Goal: Task Accomplishment & Management: Manage account settings

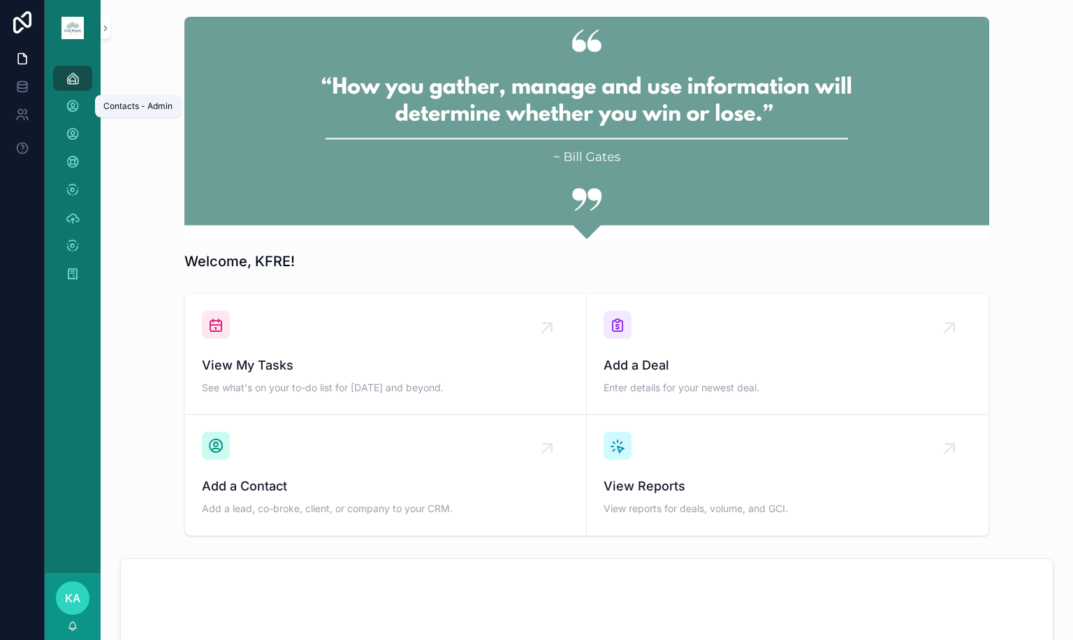
click at [84, 99] on link "Contacts - Admin" at bounding box center [72, 106] width 39 height 25
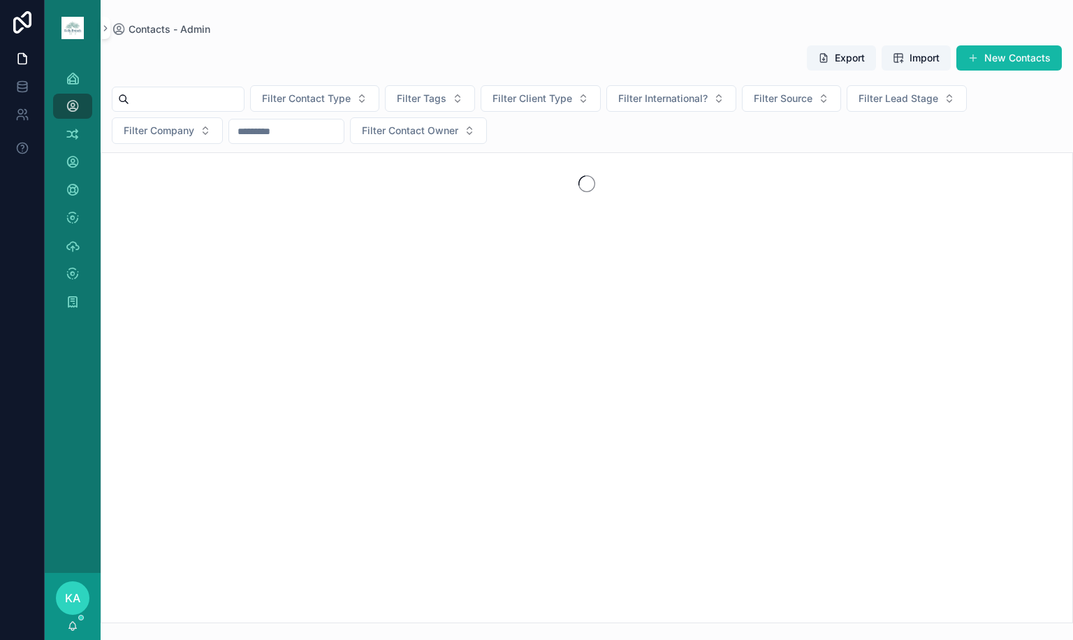
click at [228, 90] on input "scrollable content" at bounding box center [186, 99] width 115 height 20
type input "******"
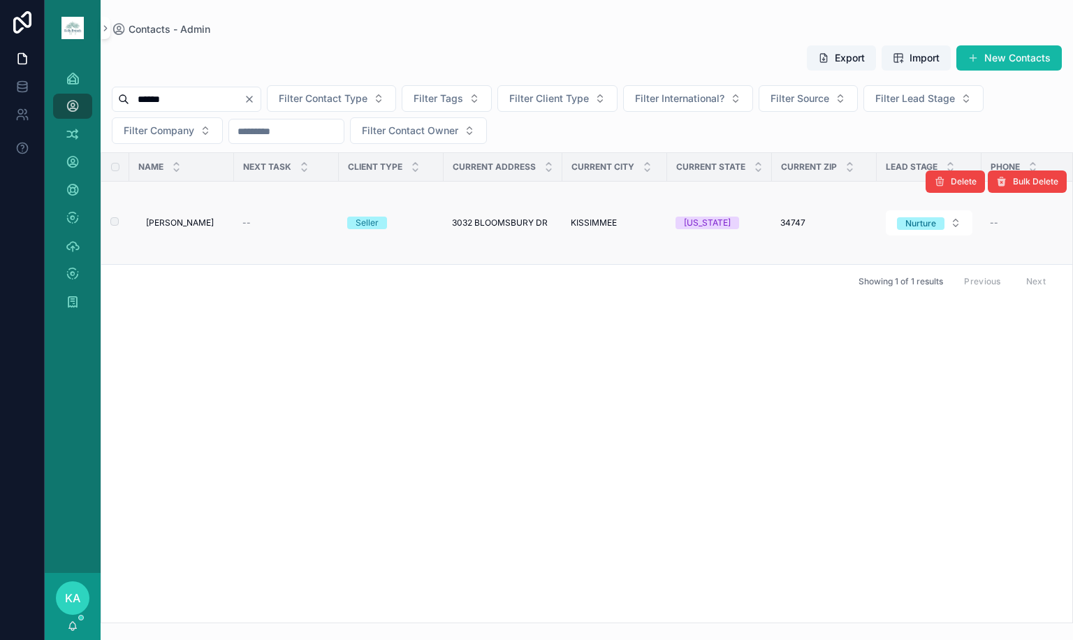
click at [211, 217] on span "[PERSON_NAME]" at bounding box center [180, 222] width 68 height 11
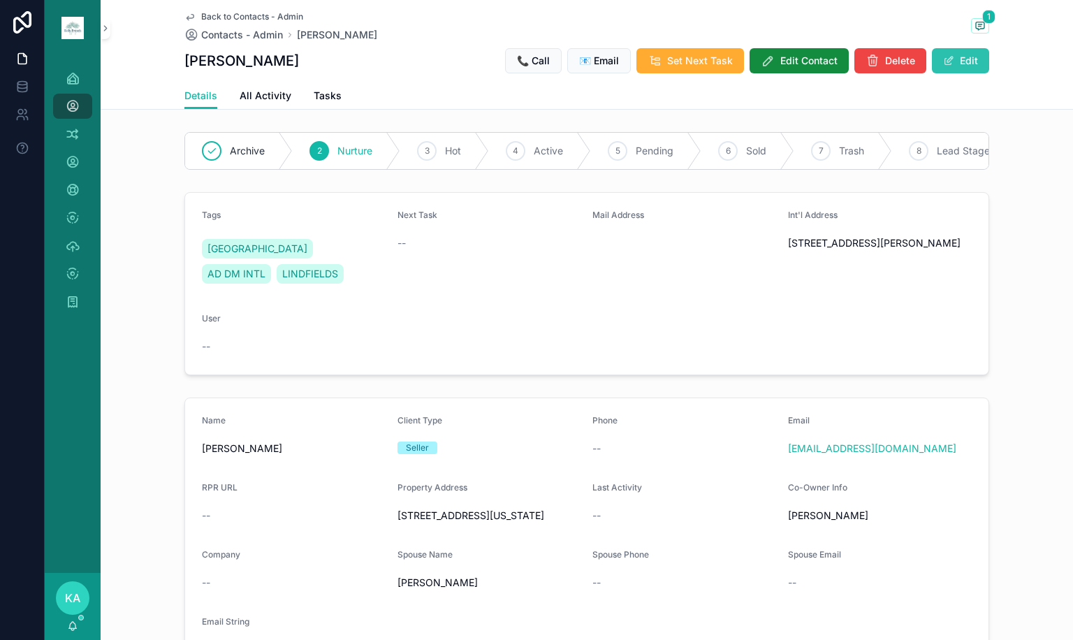
click at [956, 58] on button "Edit" at bounding box center [960, 60] width 57 height 25
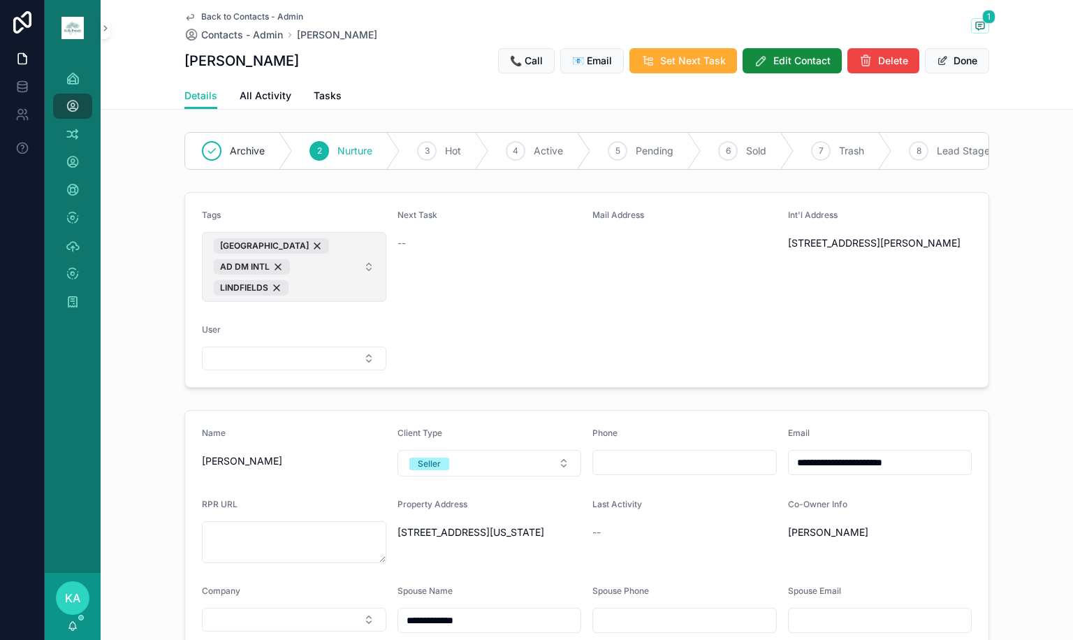
click at [325, 290] on span "CANADA AD DM INTL LINDFIELDS" at bounding box center [286, 266] width 144 height 57
type input "******"
click at [296, 371] on span "SELLER OPPORTUNITIES" at bounding box center [264, 378] width 117 height 14
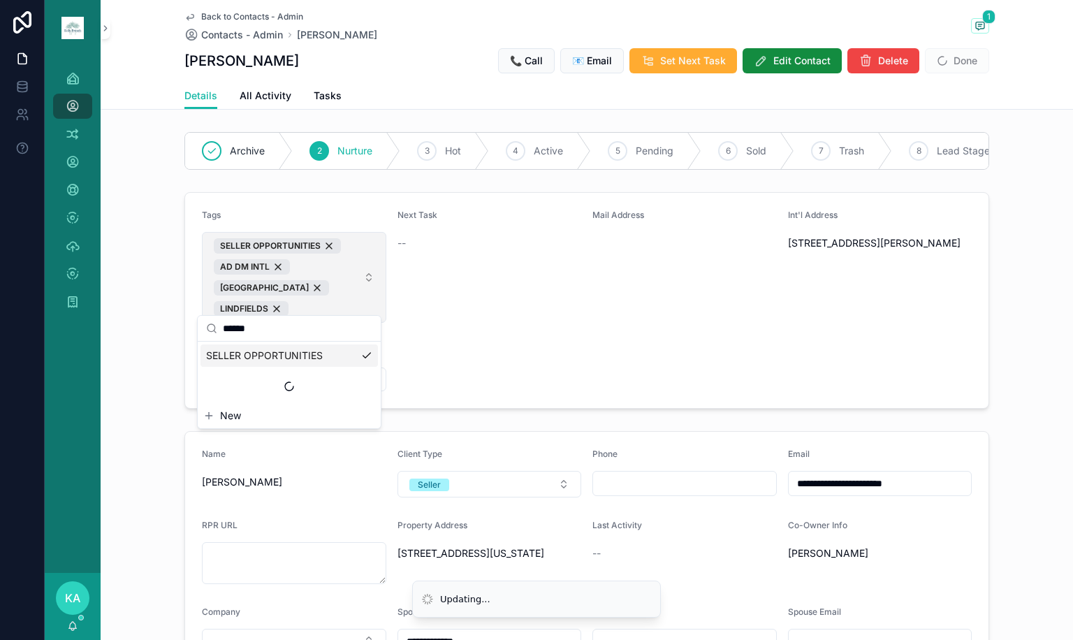
click at [374, 297] on button "SELLER OPPORTUNITIES AD DM INTL CANADA [PERSON_NAME]" at bounding box center [294, 277] width 184 height 91
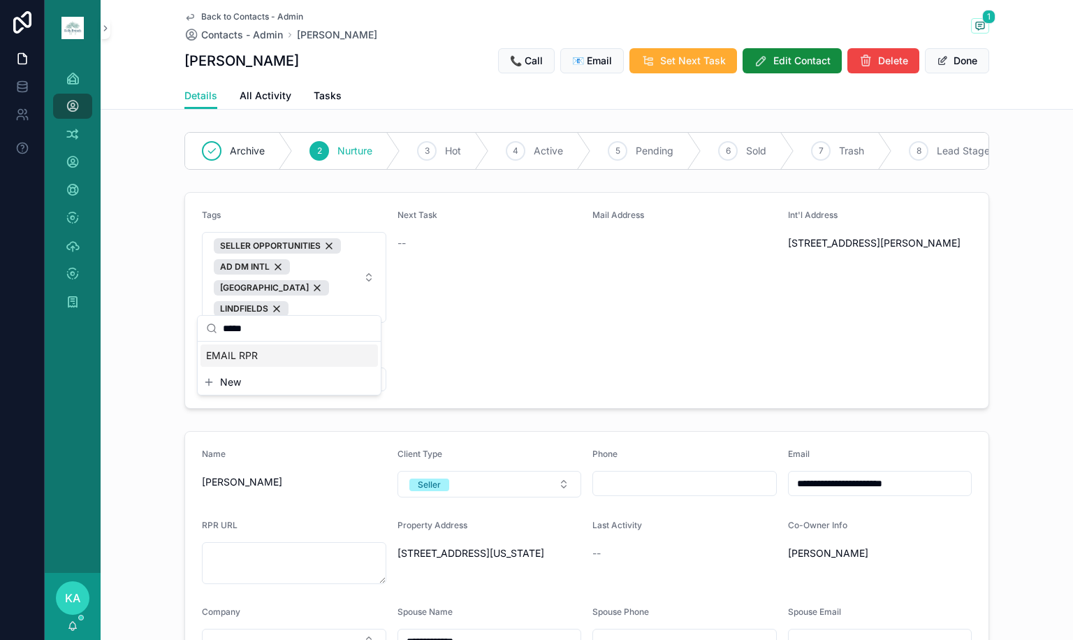
type input "*****"
click at [252, 357] on span "EMAIL RPR" at bounding box center [232, 356] width 52 height 14
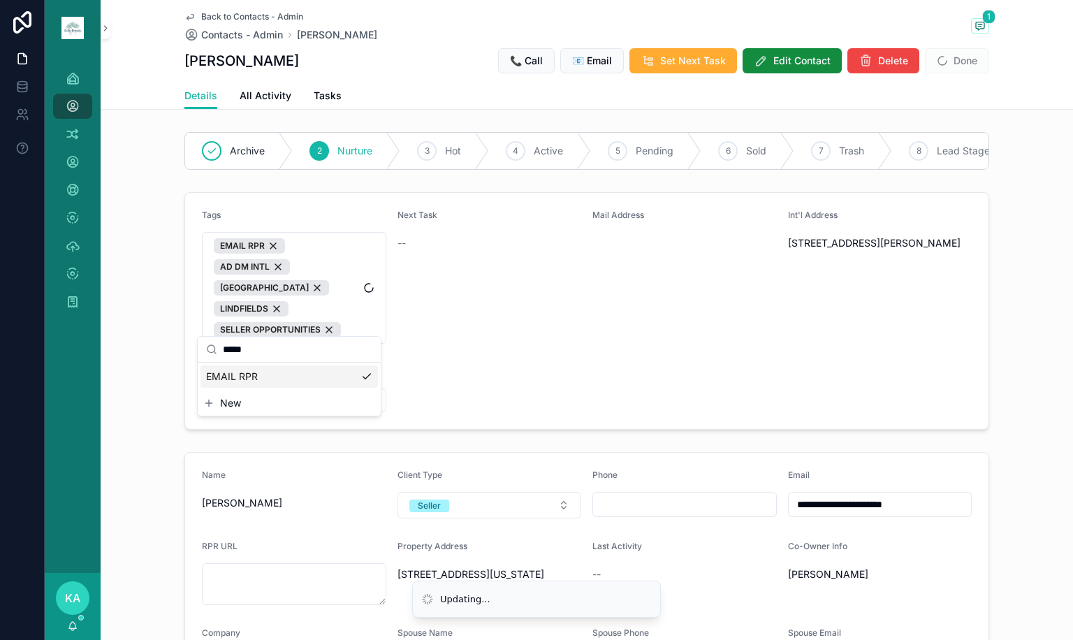
click at [566, 357] on form "Tags EMAIL RPR AD DM INTL [GEOGRAPHIC_DATA] LINDFIELDS SELLER OPPORTUNITIES Nex…" at bounding box center [586, 311] width 803 height 236
click at [256, 392] on button "Select Button" at bounding box center [294, 400] width 184 height 24
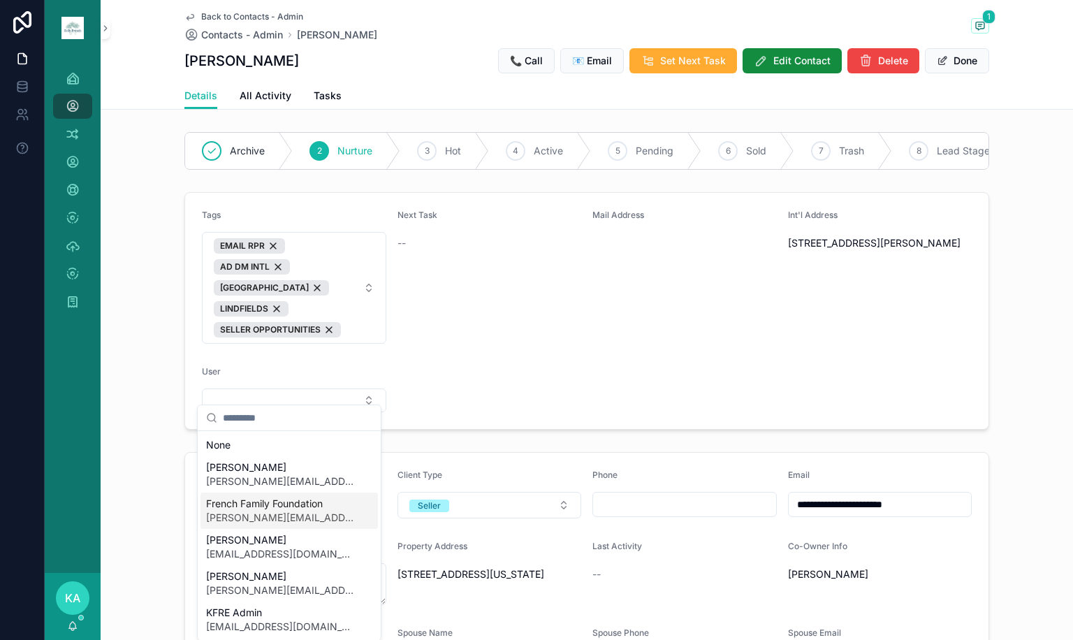
scroll to position [36, 0]
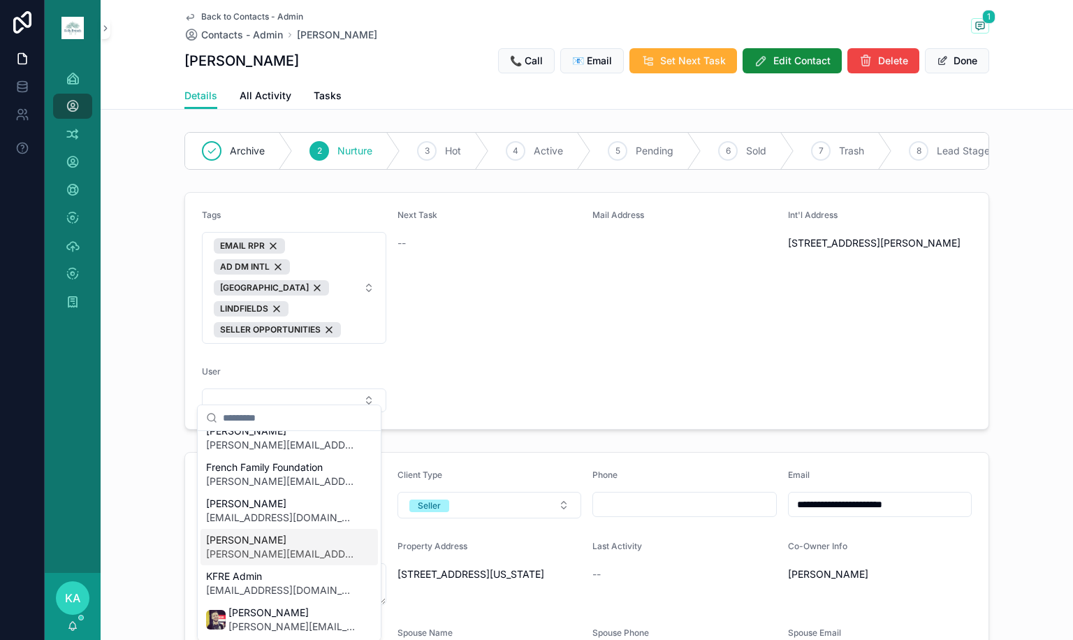
click at [245, 543] on span "[PERSON_NAME]" at bounding box center [280, 540] width 149 height 14
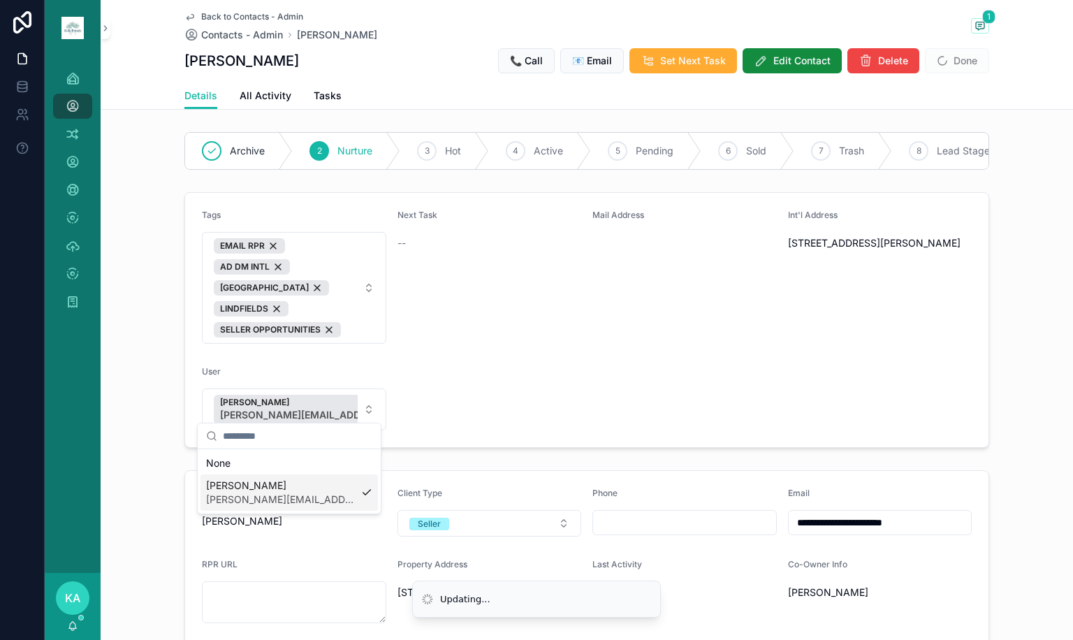
click at [1046, 300] on div "Tags EMAIL RPR AD DM INTL [GEOGRAPHIC_DATA] LINDFIELDS SELLER OPPORTUNITIES Nex…" at bounding box center [587, 319] width 972 height 267
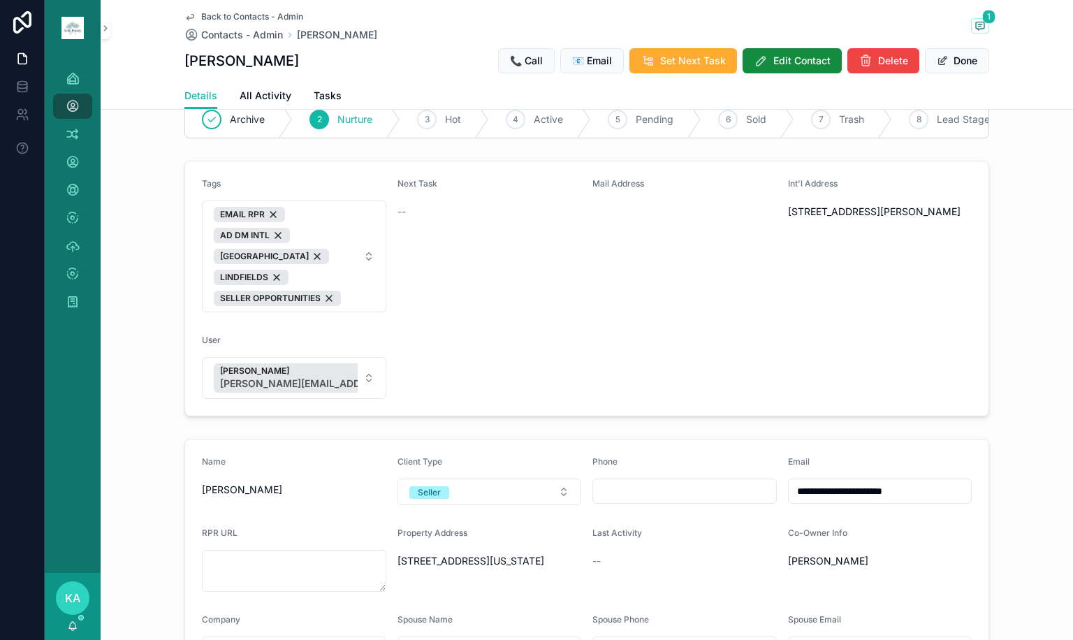
scroll to position [0, 0]
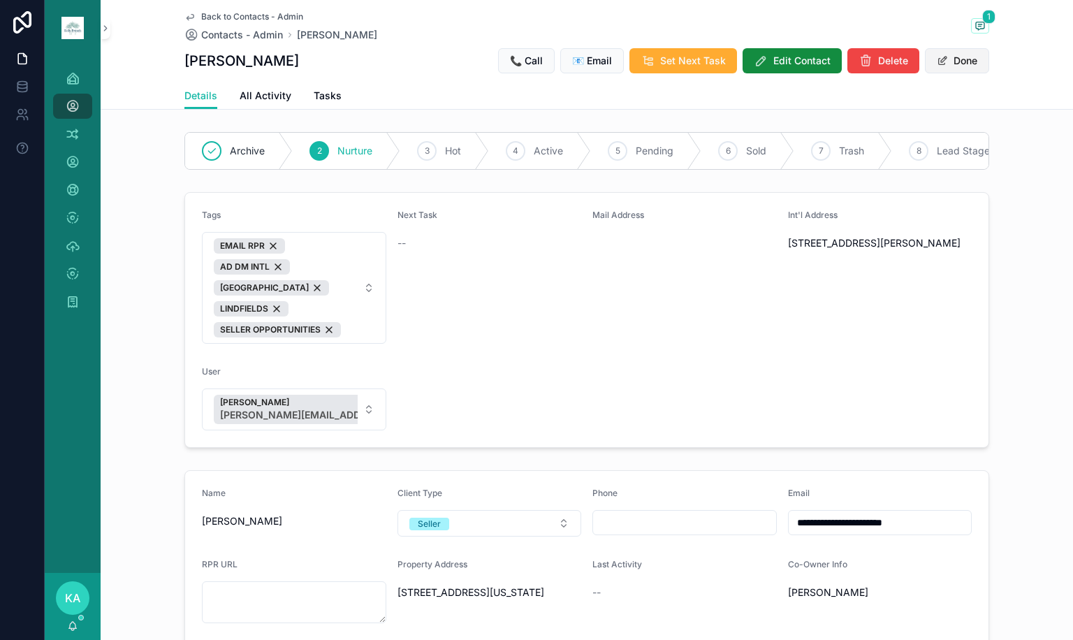
click at [942, 64] on button "Done" at bounding box center [957, 60] width 64 height 25
